Goal: Task Accomplishment & Management: Manage account settings

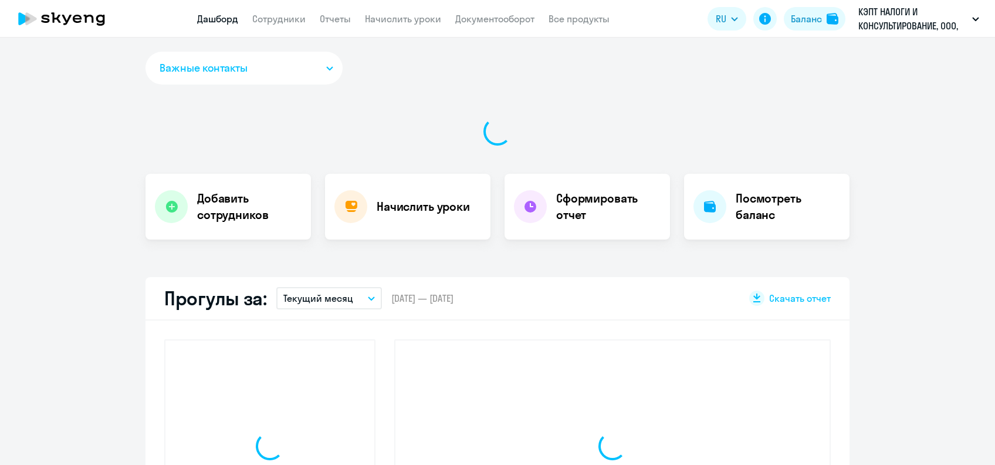
select select "30"
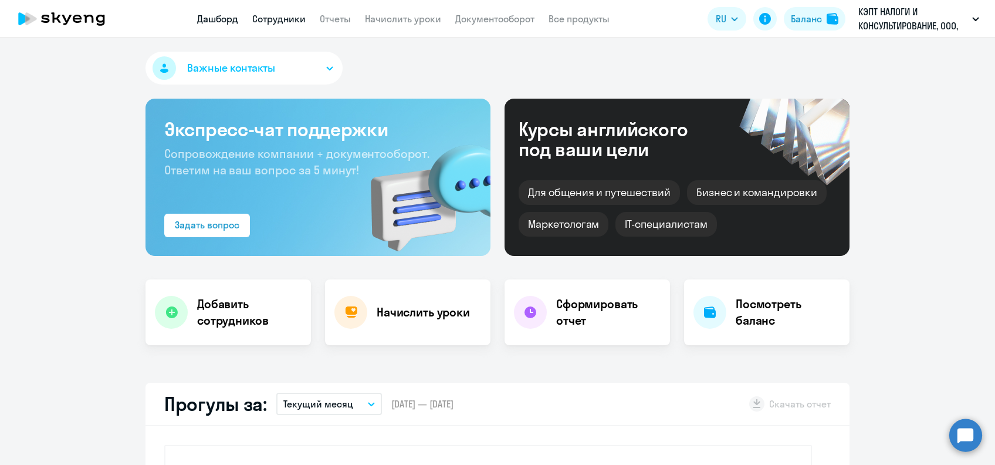
click at [293, 19] on link "Сотрудники" at bounding box center [278, 19] width 53 height 12
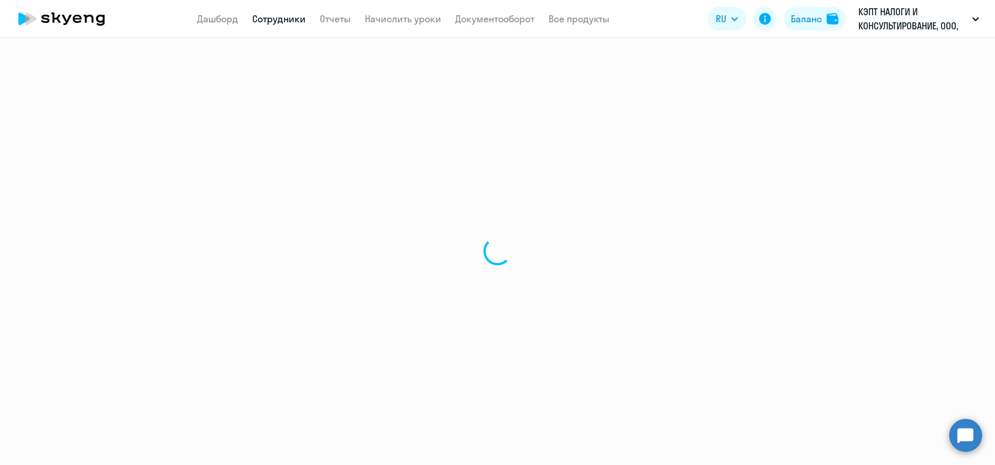
select select "30"
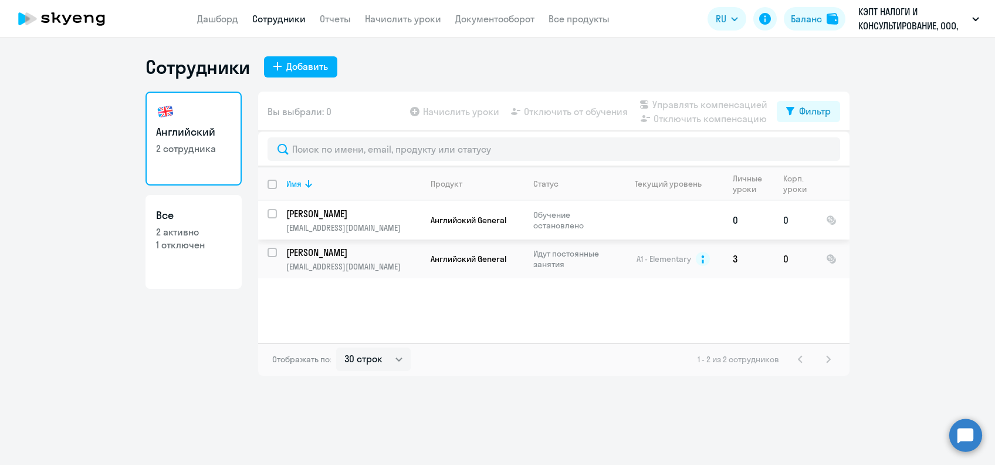
click at [276, 207] on div at bounding box center [273, 214] width 28 height 28
checkbox input "true"
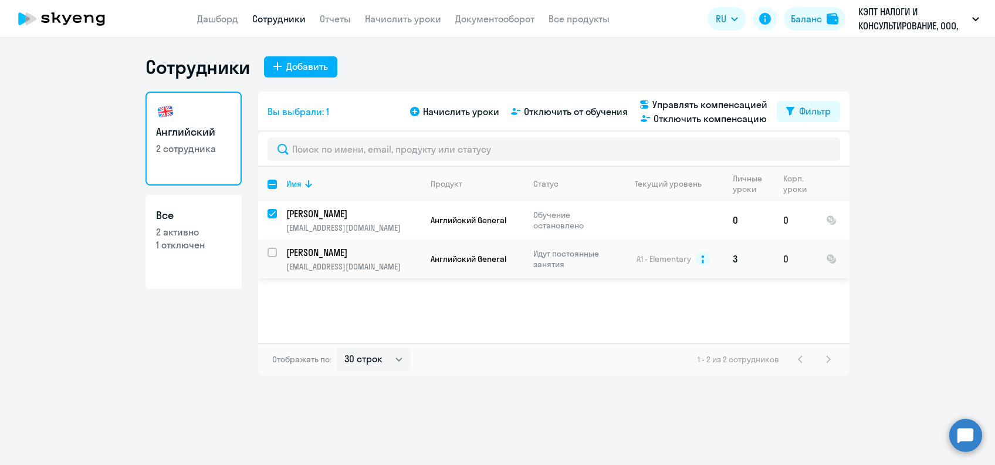
click at [274, 252] on input "select row 16172182" at bounding box center [279, 259] width 23 height 23
checkbox input "true"
click at [671, 101] on span "Управлять компенсацией" at bounding box center [710, 104] width 115 height 14
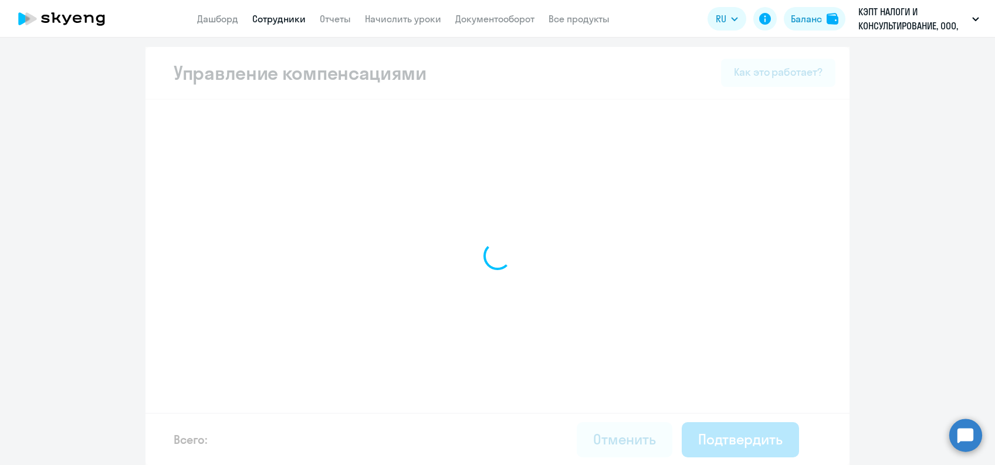
select select "WHOLE_PERIOD"
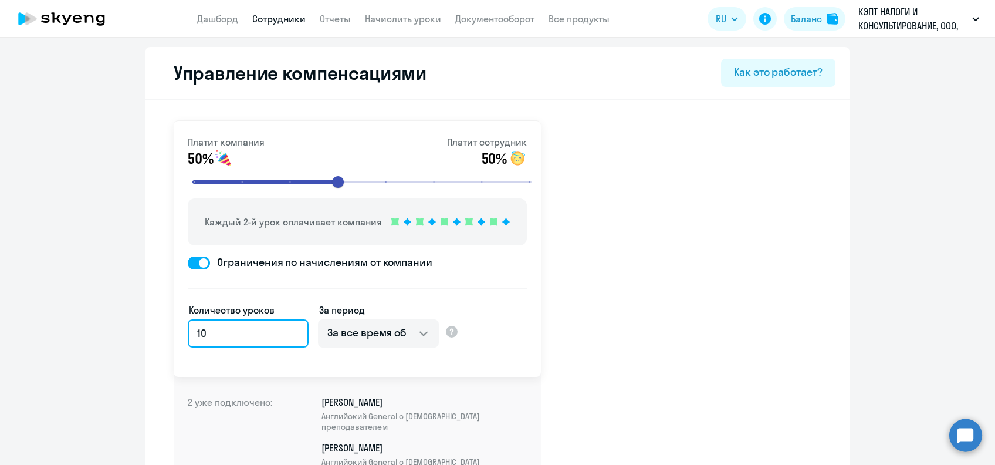
click at [214, 339] on input "10" at bounding box center [248, 333] width 121 height 28
type input "1"
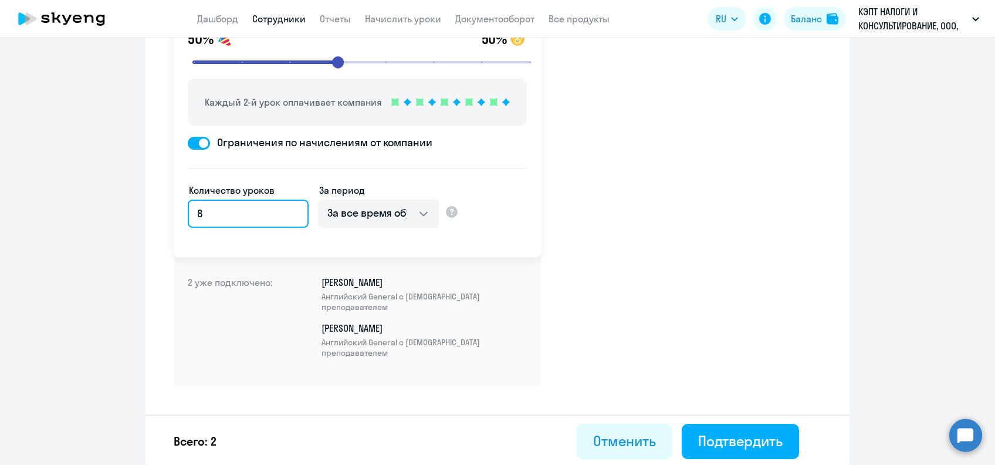
scroll to position [121, 0]
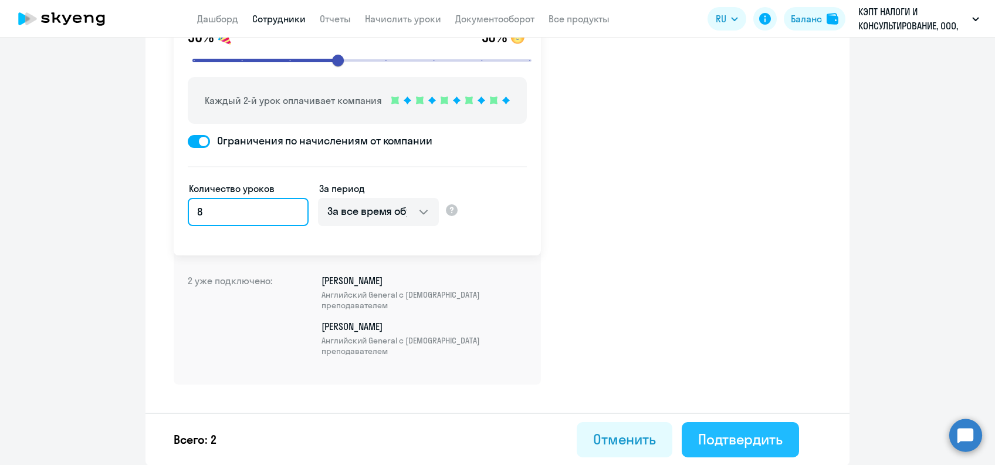
type input "8"
click at [718, 427] on button "Подтвердить" at bounding box center [740, 439] width 117 height 35
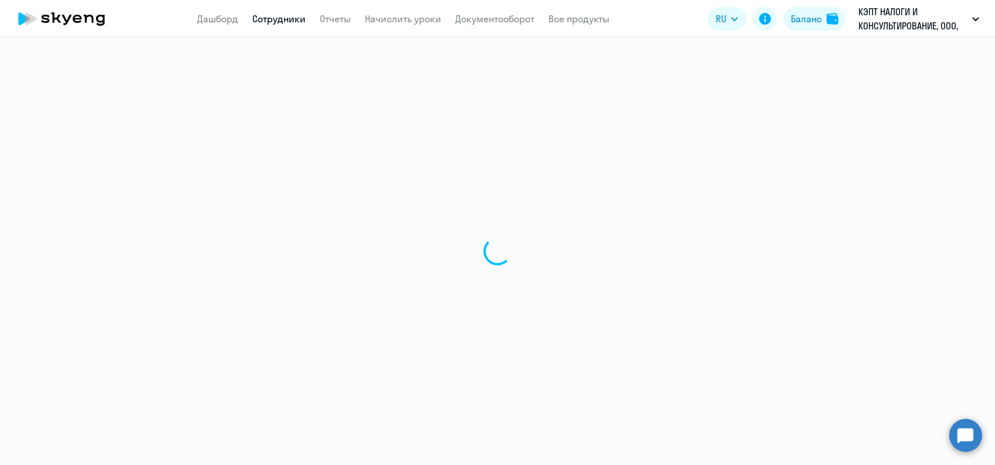
select select "30"
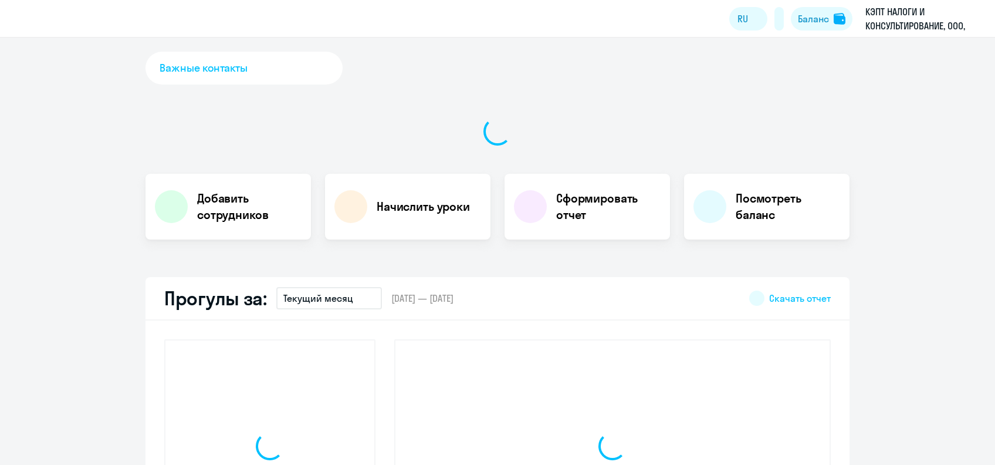
select select "30"
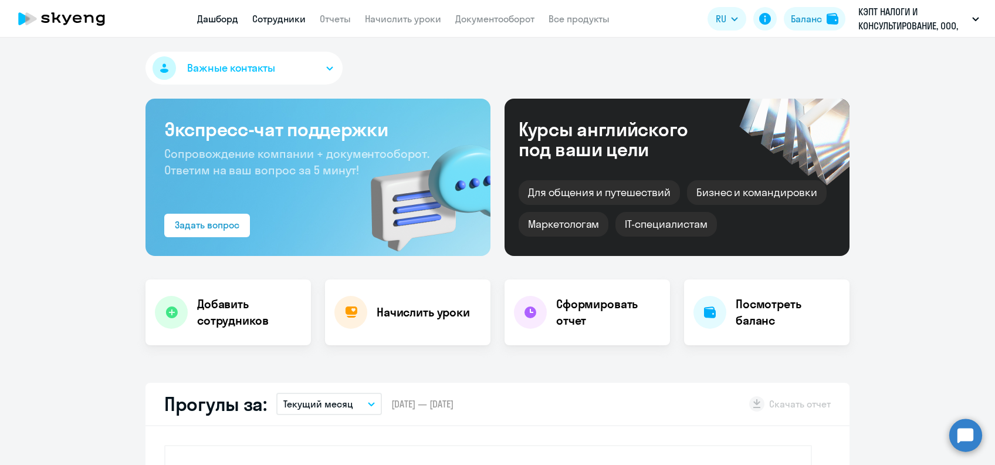
click at [281, 20] on link "Сотрудники" at bounding box center [278, 19] width 53 height 12
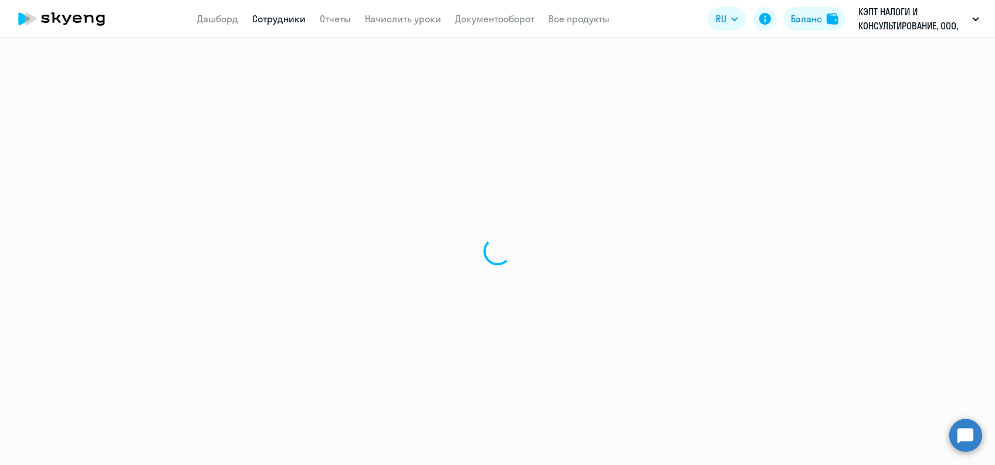
select select "30"
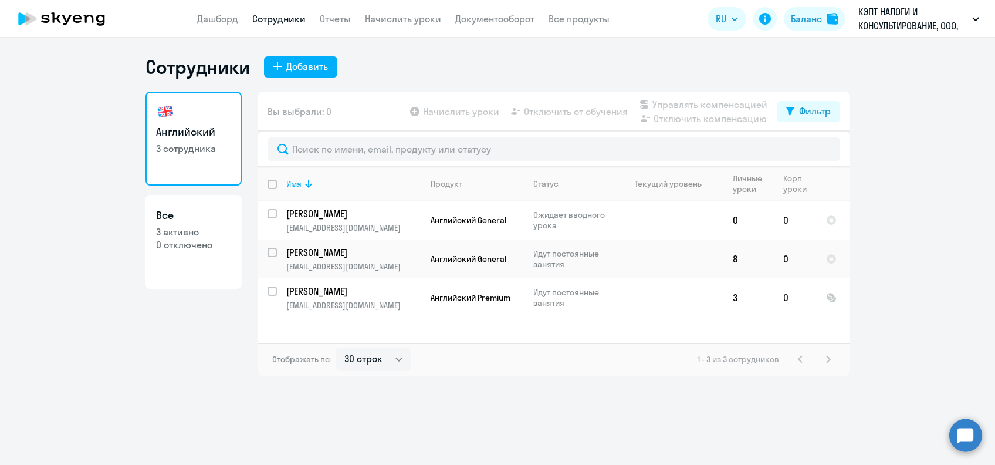
click at [275, 185] on input "deselect all" at bounding box center [279, 191] width 23 height 23
checkbox input "true"
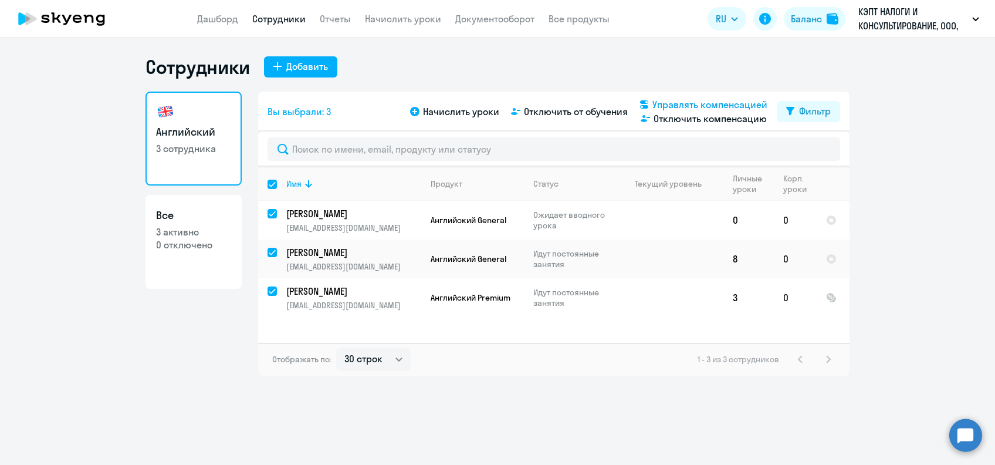
click at [685, 103] on span "Управлять компенсацией" at bounding box center [710, 104] width 115 height 14
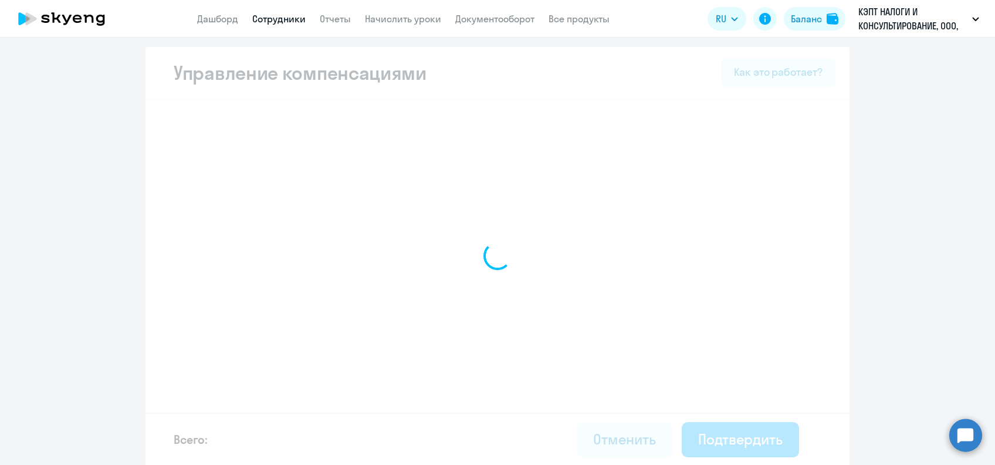
select select "WHOLE_PERIOD"
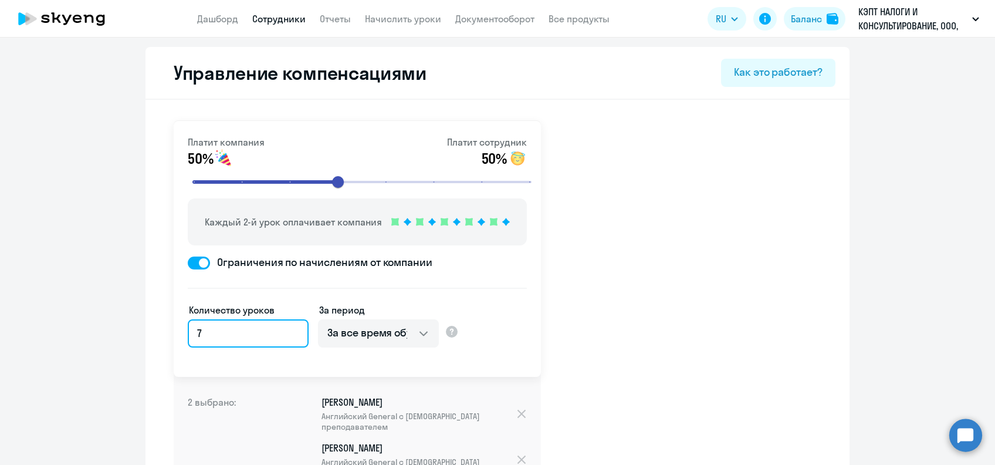
click at [229, 336] on input "7" at bounding box center [248, 333] width 121 height 28
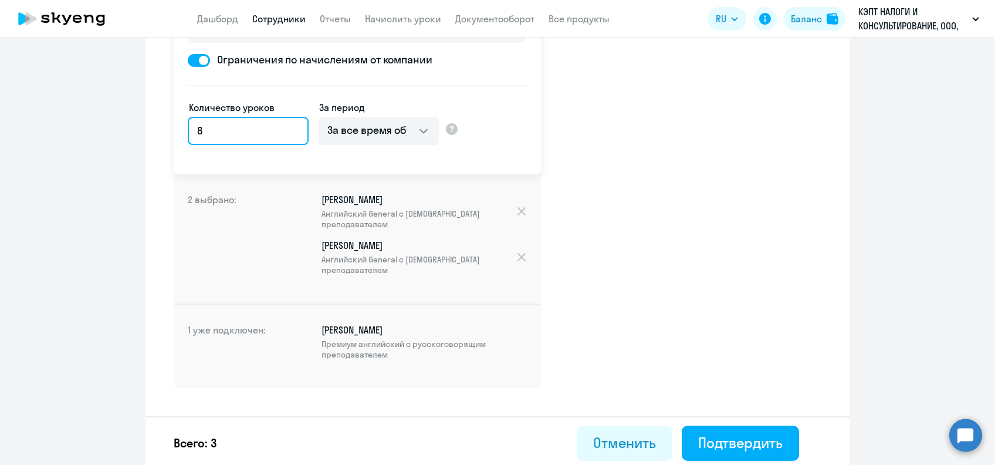
scroll to position [205, 0]
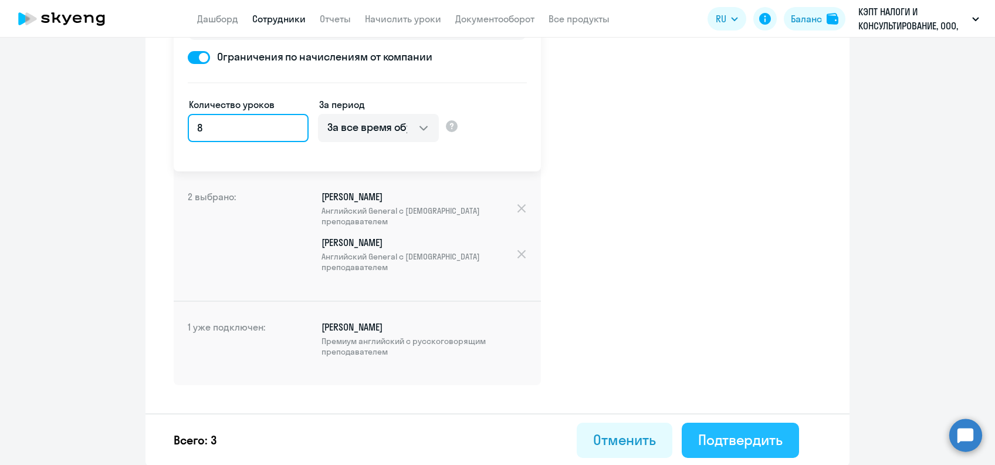
type input "8"
click at [749, 426] on button "Подтвердить" at bounding box center [740, 440] width 117 height 35
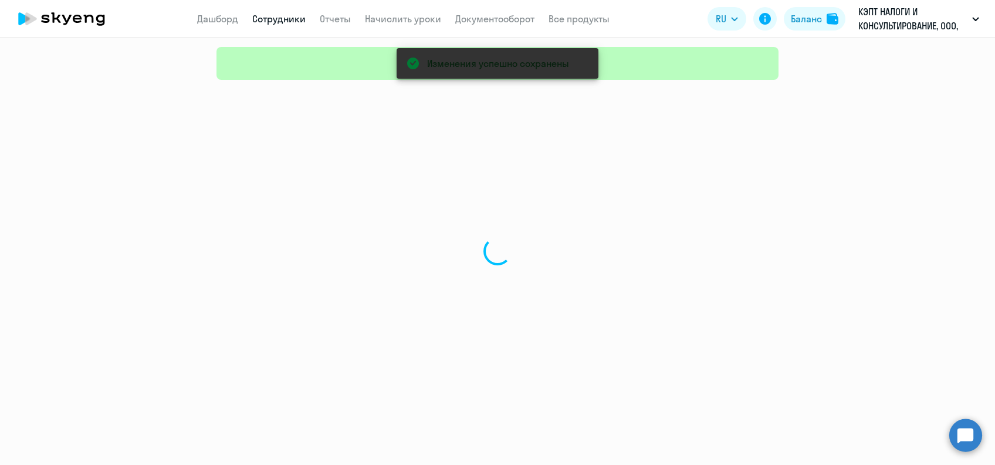
select select "30"
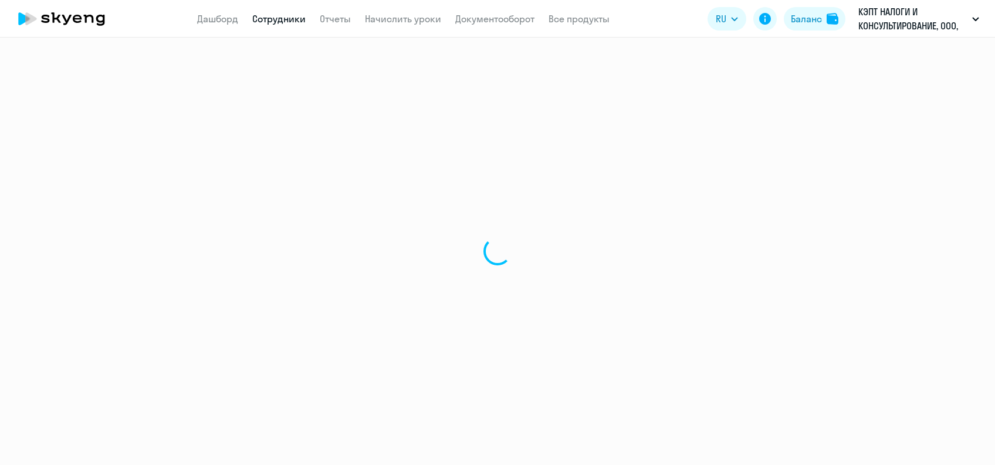
select select "30"
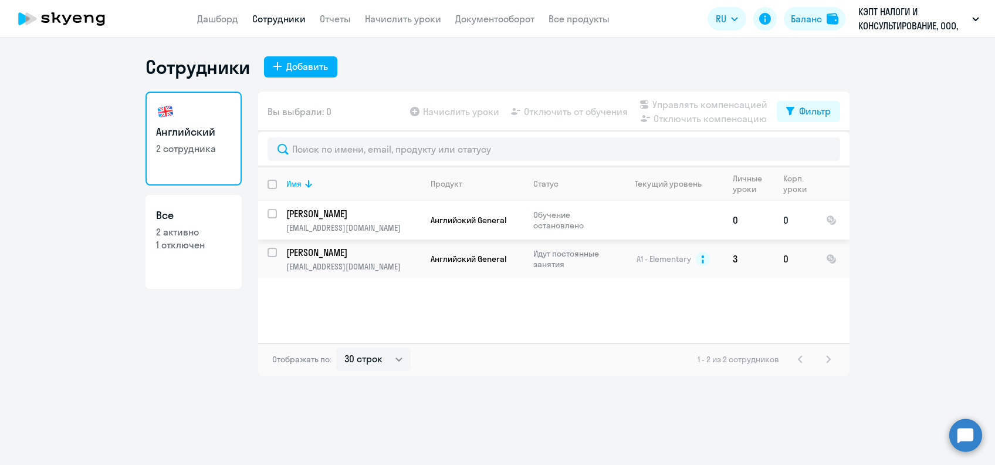
click at [275, 217] on input "select row 42692500" at bounding box center [279, 220] width 23 height 23
checkbox input "true"
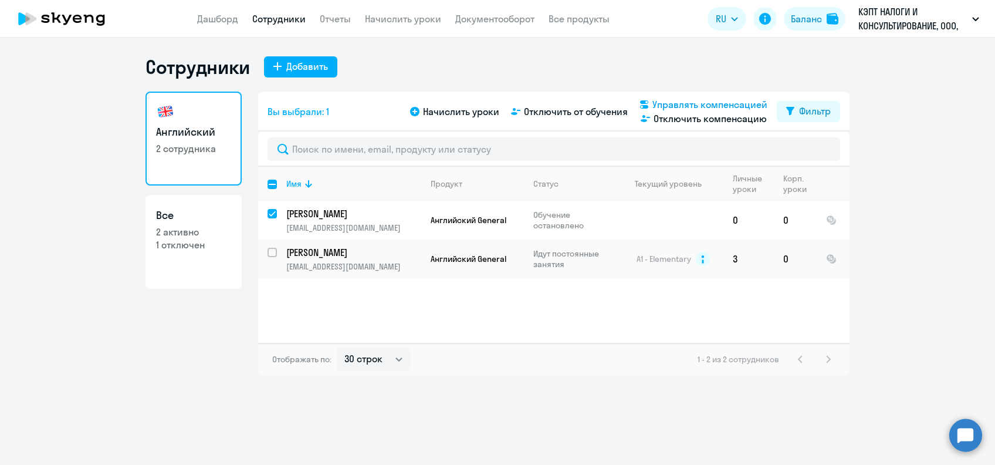
click at [682, 103] on span "Управлять компенсацией" at bounding box center [710, 104] width 115 height 14
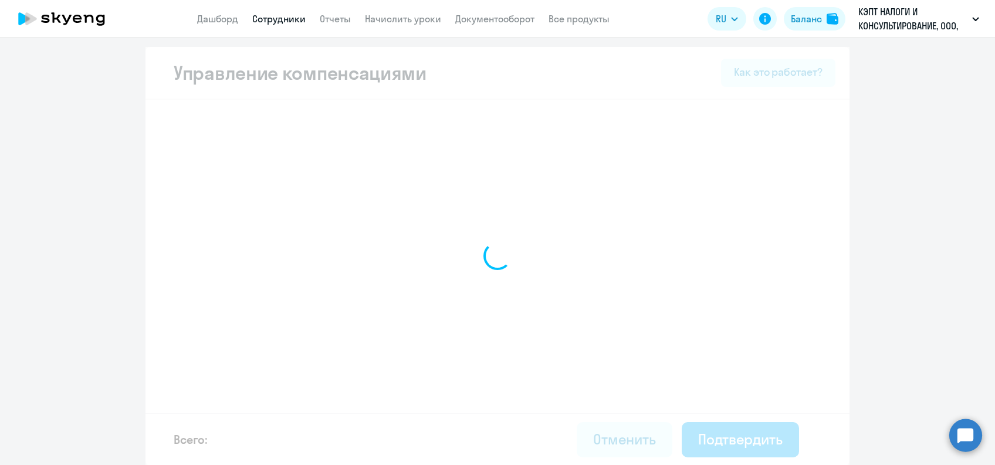
select select "WHOLE_PERIOD"
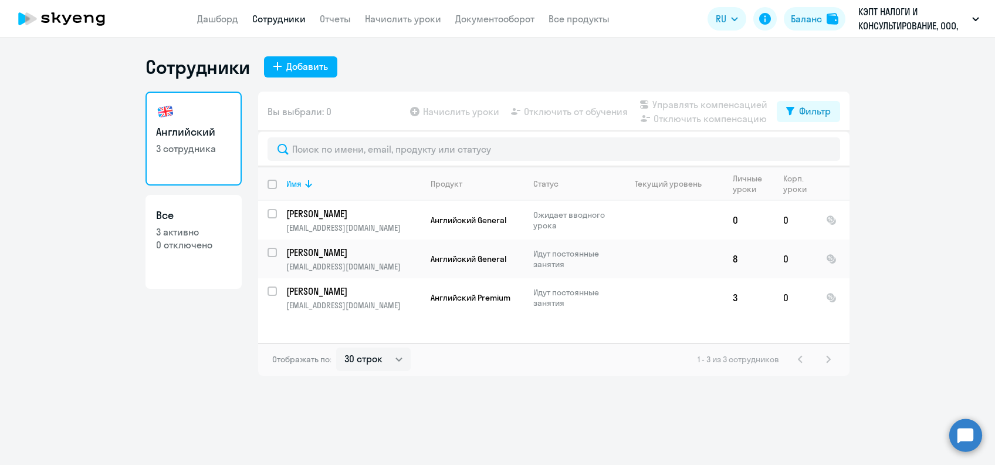
select select "30"
click at [269, 178] on div at bounding box center [273, 184] width 28 height 28
checkbox input "true"
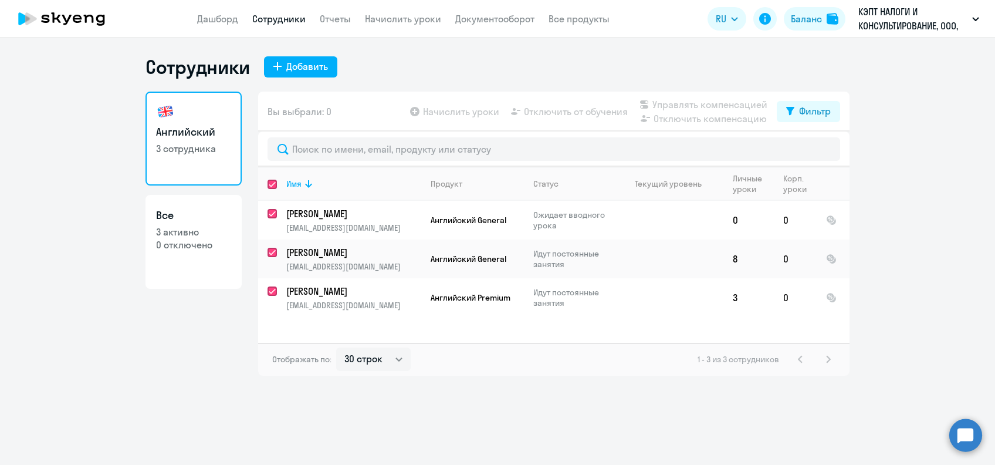
checkbox input "true"
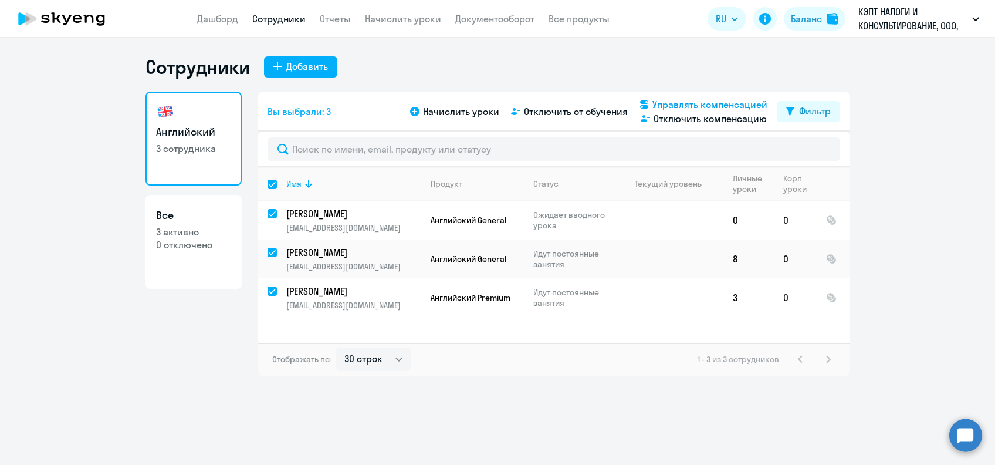
click at [684, 99] on span "Управлять компенсацией" at bounding box center [710, 104] width 115 height 14
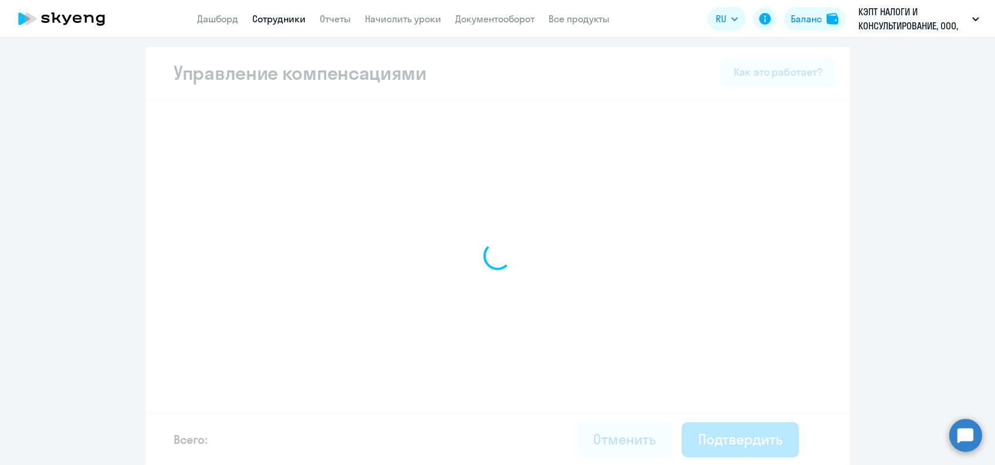
select select "WHOLE_PERIOD"
